Goal: Transaction & Acquisition: Download file/media

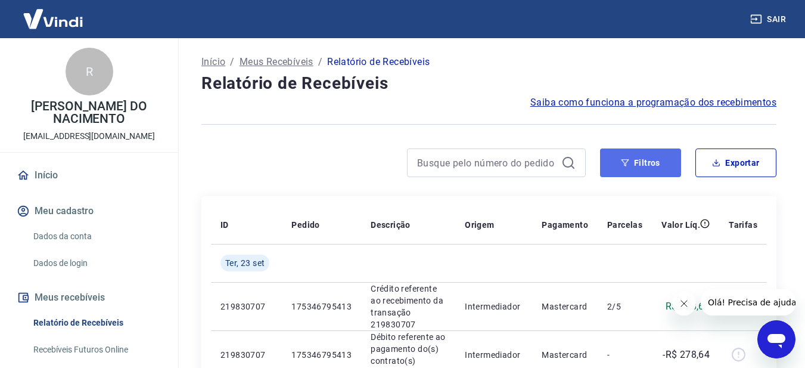
click at [652, 166] on button "Filtros" at bounding box center [640, 162] width 81 height 29
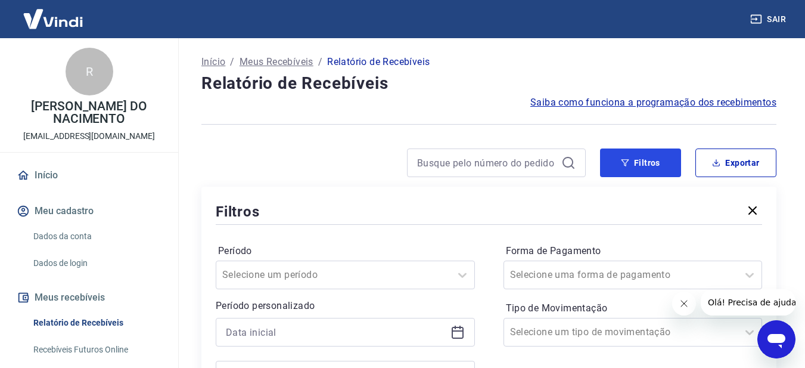
scroll to position [179, 0]
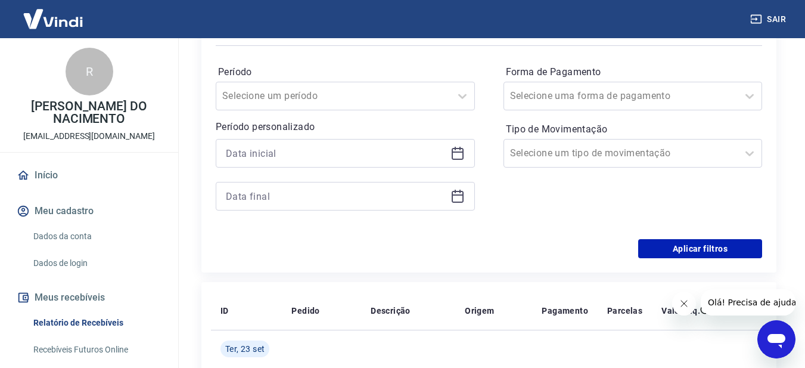
click at [458, 157] on icon at bounding box center [457, 153] width 14 height 14
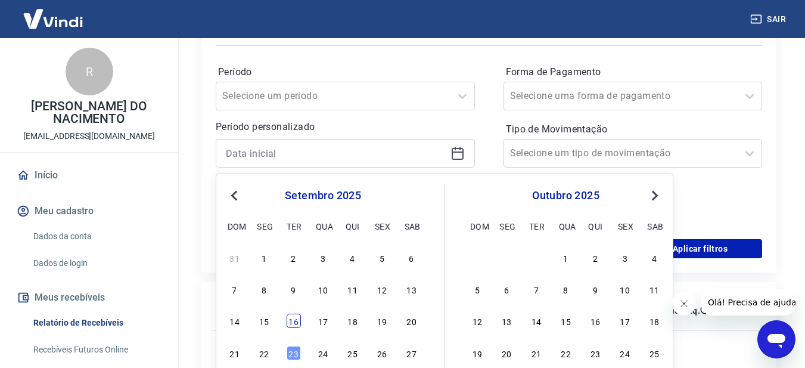
click at [297, 319] on div "16" at bounding box center [294, 320] width 14 height 14
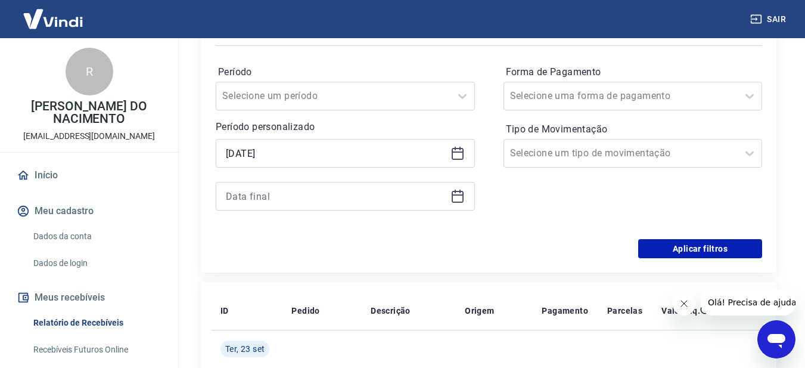
type input "[DATE]"
click at [455, 200] on icon at bounding box center [457, 196] width 14 height 14
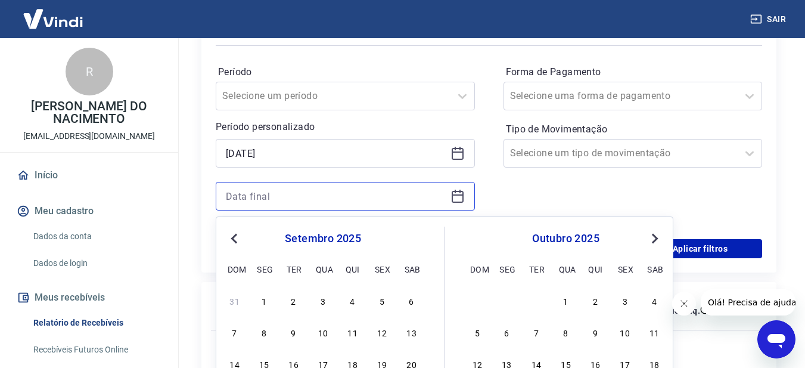
scroll to position [357, 0]
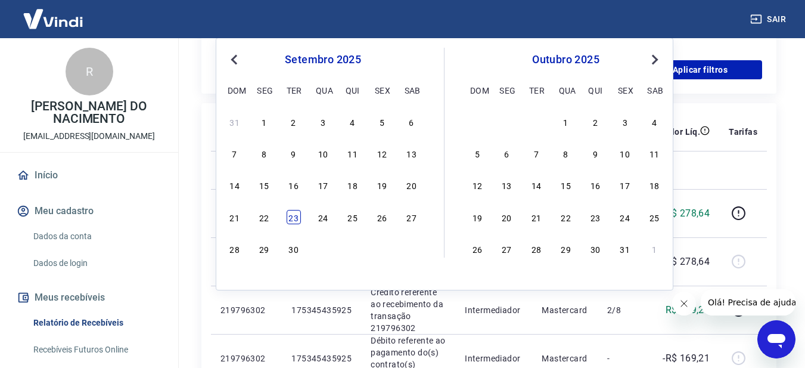
click at [292, 211] on div "23" at bounding box center [294, 217] width 14 height 14
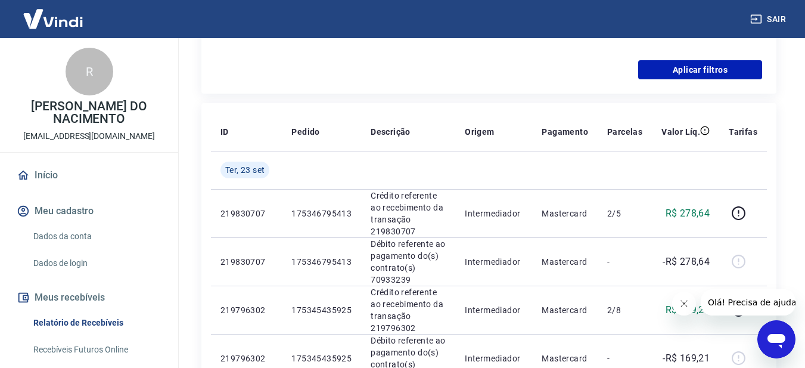
type input "[DATE]"
click at [686, 73] on button "Aplicar filtros" at bounding box center [700, 69] width 124 height 19
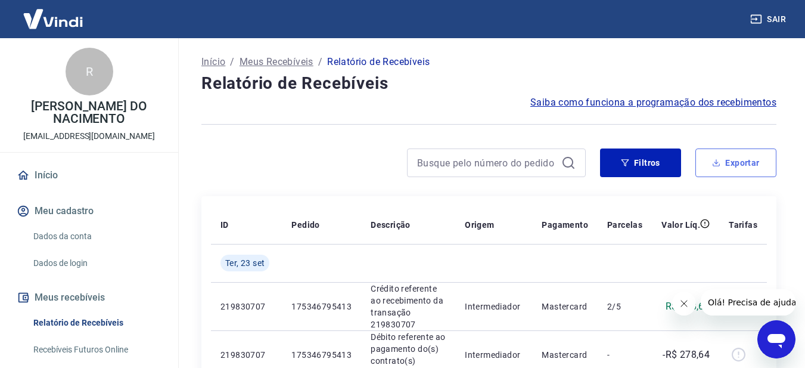
click at [733, 159] on button "Exportar" at bounding box center [735, 162] width 81 height 29
type input "[DATE]"
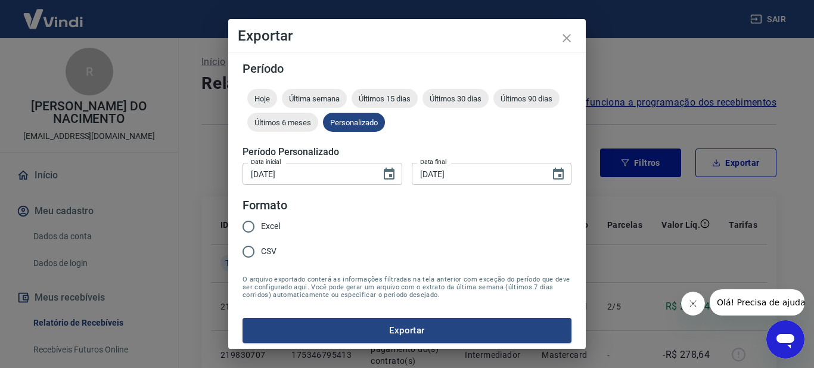
click at [259, 230] on input "Excel" at bounding box center [248, 226] width 25 height 25
radio input "true"
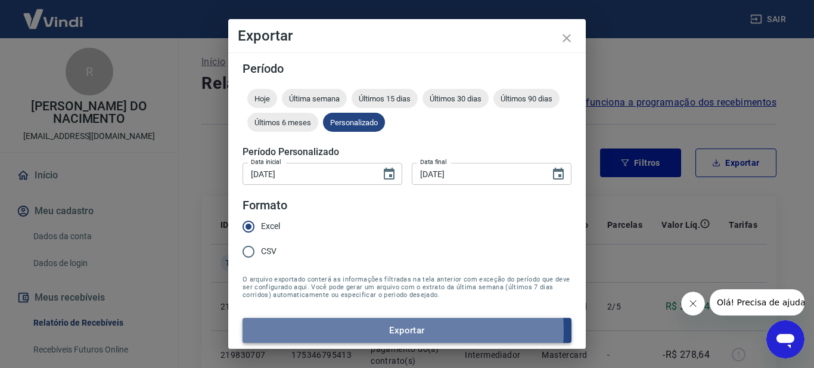
click at [367, 330] on button "Exportar" at bounding box center [406, 329] width 329 height 25
